Goal: Task Accomplishment & Management: Complete application form

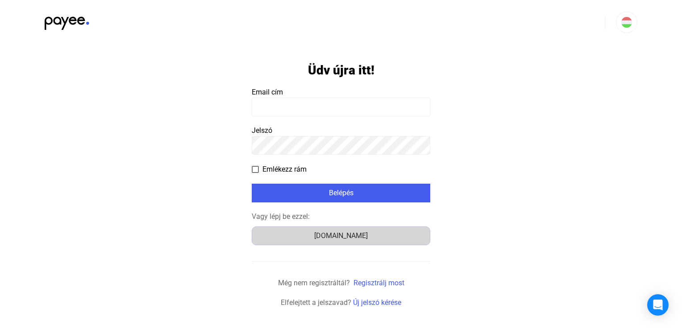
click at [356, 233] on font "[DOMAIN_NAME]" at bounding box center [341, 236] width 54 height 8
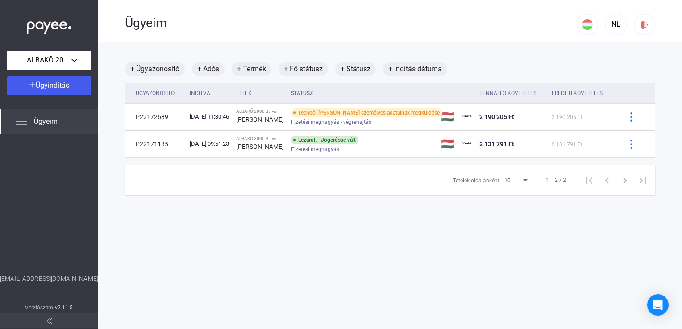
click at [46, 120] on span "Ügyeim" at bounding box center [46, 121] width 24 height 11
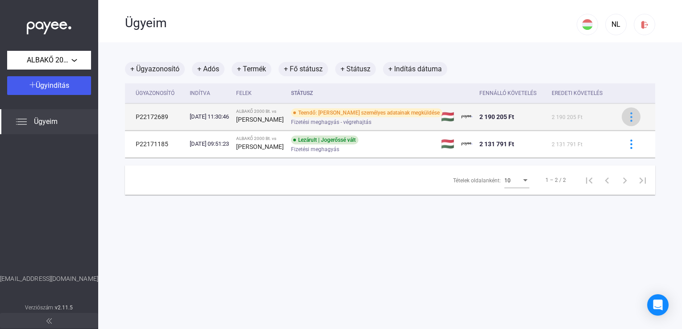
click at [622, 117] on button at bounding box center [631, 117] width 19 height 19
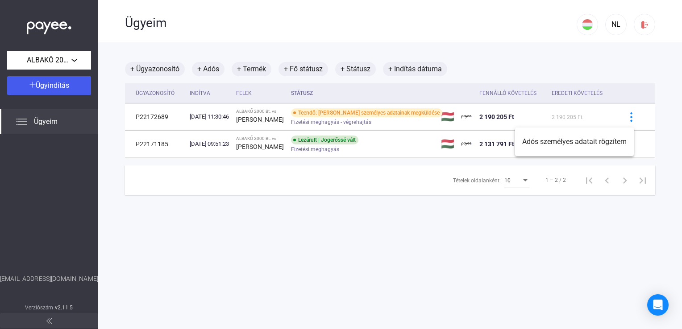
click at [386, 115] on div at bounding box center [341, 164] width 682 height 329
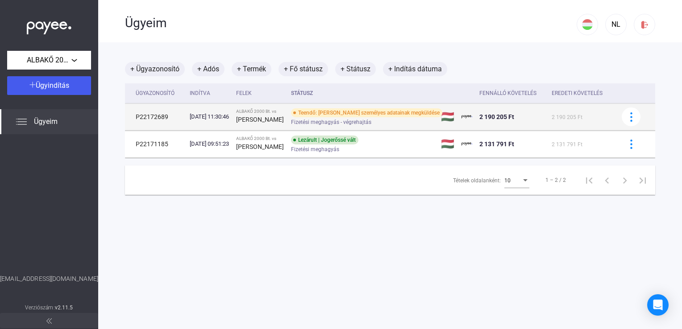
click at [389, 124] on div "Fizetési meghagyás - végrehajtás" at bounding box center [362, 122] width 142 height 7
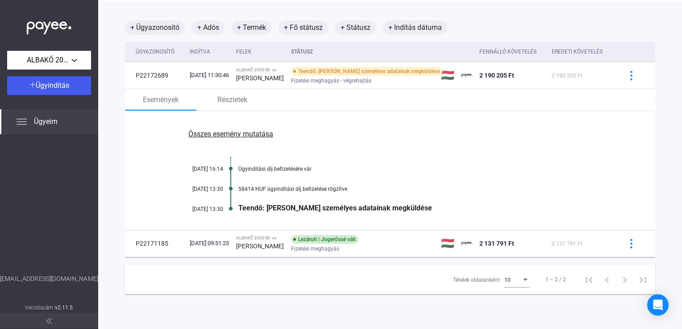
scroll to position [41, 0]
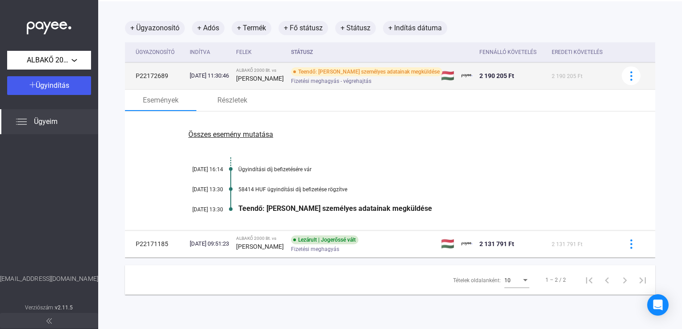
click at [355, 64] on td "Teendő: Adós személyes adatainak megküldése Fizetési meghagyás - végrehajtás" at bounding box center [361, 75] width 149 height 27
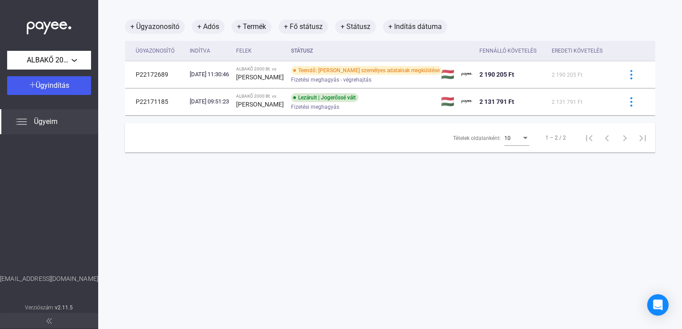
scroll to position [42, 0]
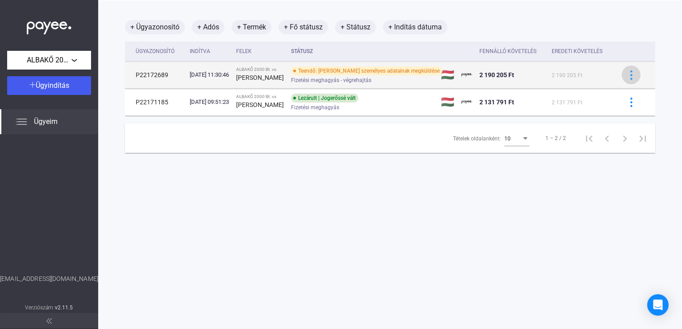
click at [626, 79] on img at bounding box center [630, 74] width 9 height 9
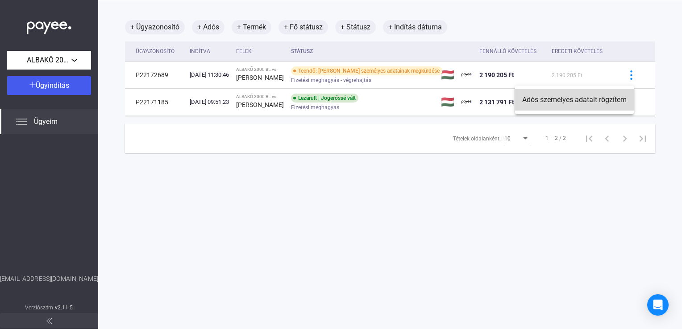
click at [594, 100] on font "Adós személyes adatait rögzítem" at bounding box center [574, 99] width 104 height 8
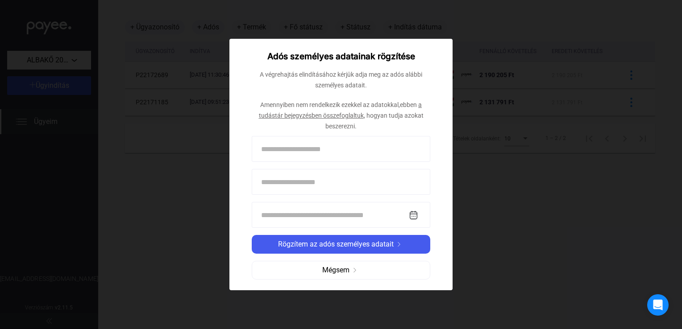
click at [268, 149] on input at bounding box center [341, 149] width 178 height 26
type input "**********"
click at [286, 183] on input at bounding box center [341, 182] width 178 height 26
click at [285, 215] on input at bounding box center [341, 215] width 178 height 26
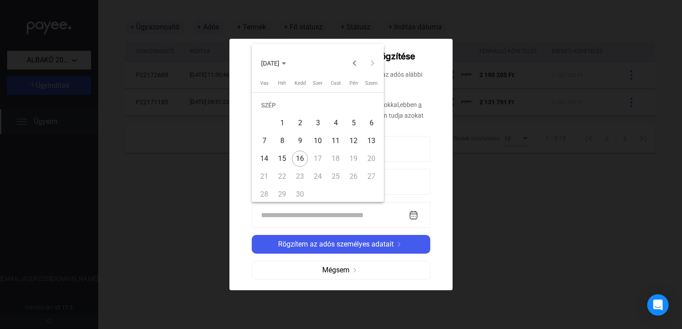
click at [410, 215] on div at bounding box center [341, 164] width 682 height 329
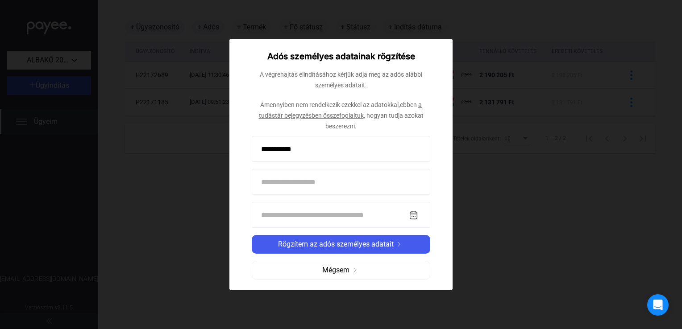
click at [264, 217] on input at bounding box center [341, 215] width 178 height 26
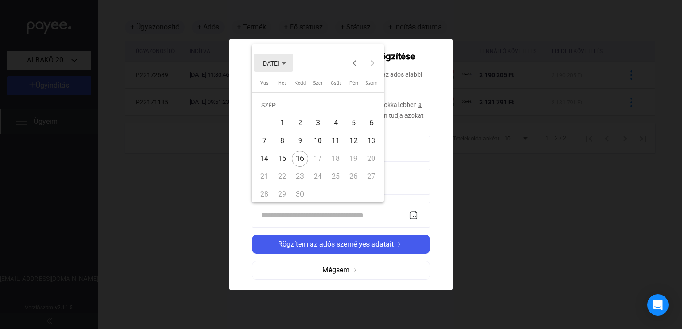
click at [286, 65] on span "2025.09.16." at bounding box center [273, 62] width 25 height 7
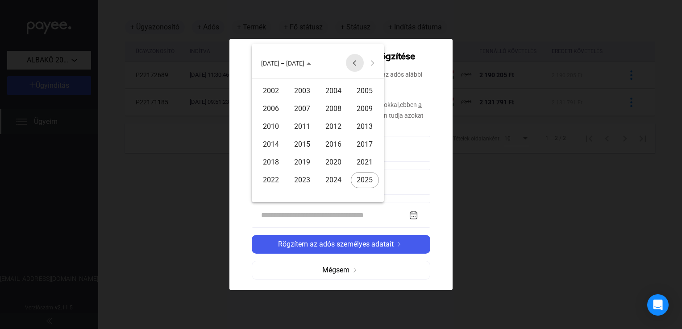
click at [351, 62] on button "Előző 24 év" at bounding box center [355, 63] width 18 height 18
click at [307, 147] on div "1991" at bounding box center [302, 145] width 28 height 16
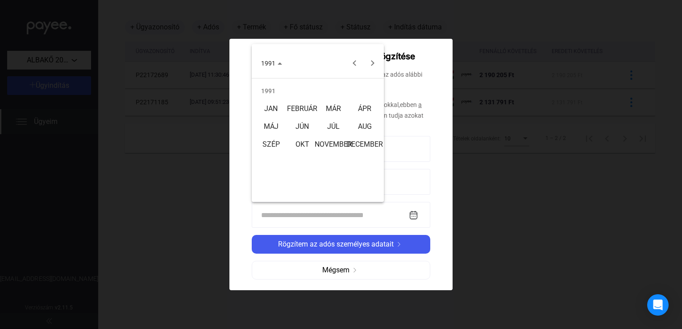
click at [469, 186] on div at bounding box center [341, 164] width 682 height 329
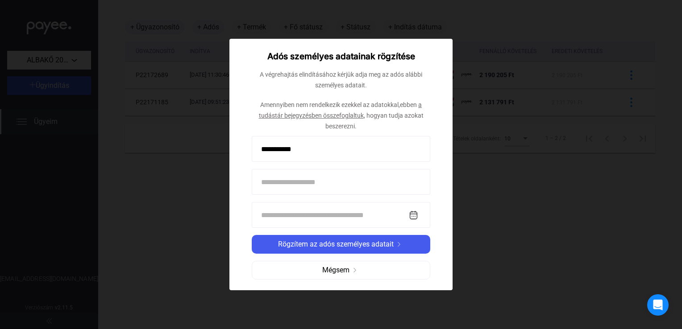
click at [289, 214] on input at bounding box center [341, 215] width 178 height 26
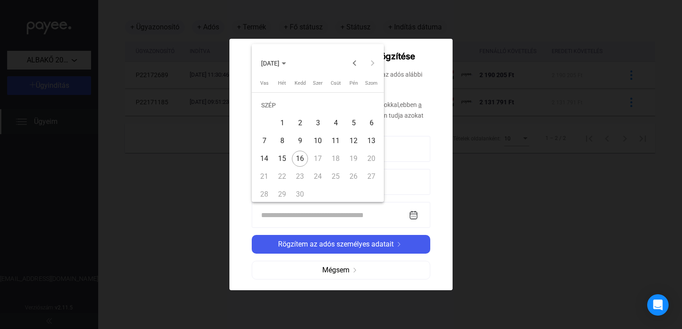
click at [469, 220] on div at bounding box center [341, 164] width 682 height 329
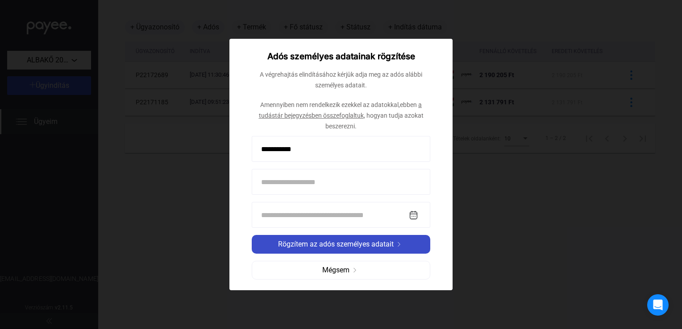
click at [378, 245] on span "Rögzítem az adós személyes adatait" at bounding box center [336, 244] width 116 height 11
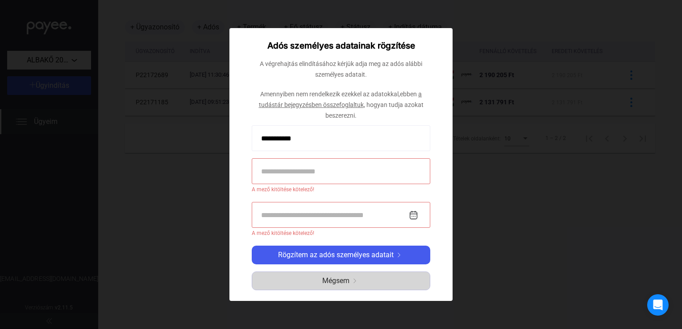
click at [354, 285] on div "Mégsem" at bounding box center [341, 281] width 172 height 11
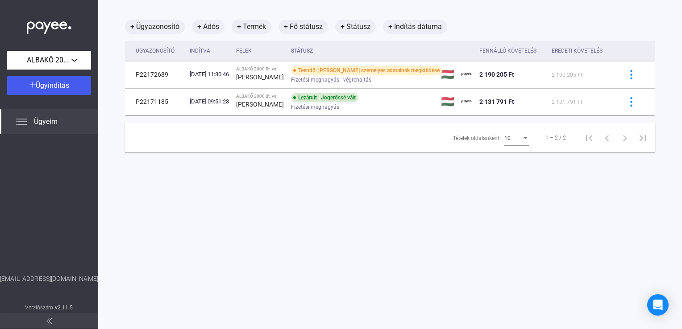
scroll to position [0, 0]
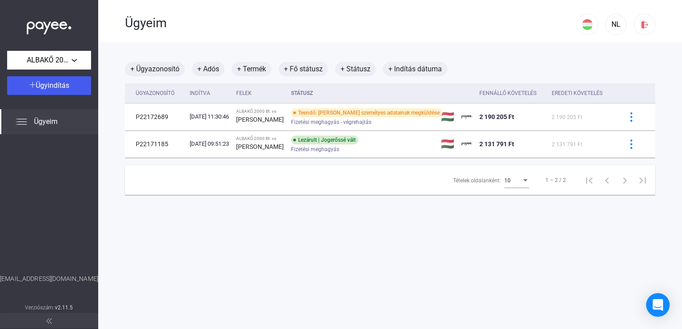
click at [660, 307] on icon "Nyissa meg az Intercom Messengert" at bounding box center [658, 305] width 12 height 12
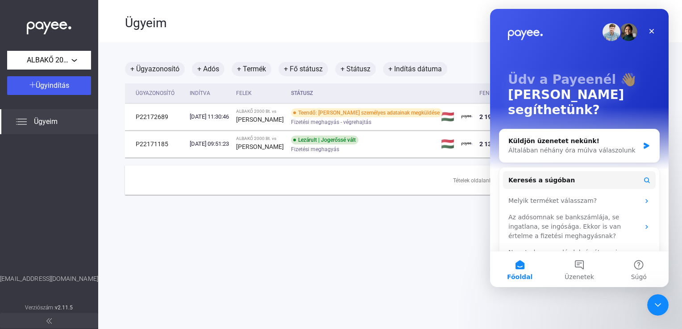
click at [419, 280] on main "+ Ügyazonosító + Adós + Termék + Fő státusz + Státusz + Indítás dátuma Ügyazono…" at bounding box center [390, 206] width 584 height 329
click at [650, 32] on icon "Bezárás" at bounding box center [651, 31] width 5 height 5
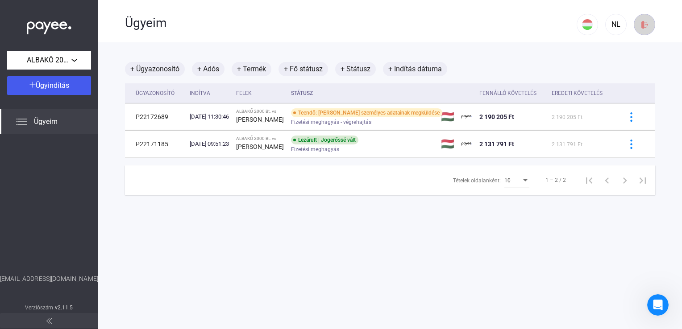
click at [640, 24] on img at bounding box center [644, 24] width 9 height 9
